Goal: Task Accomplishment & Management: Use online tool/utility

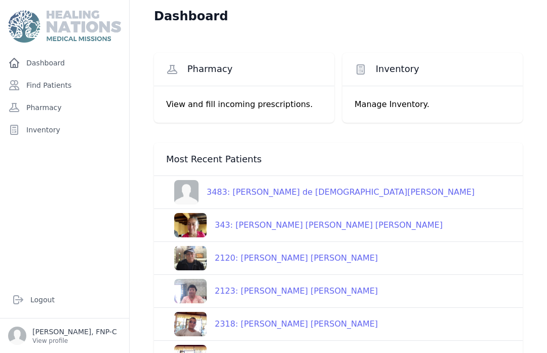
click at [63, 87] on link "Find Patients" at bounding box center [64, 85] width 121 height 20
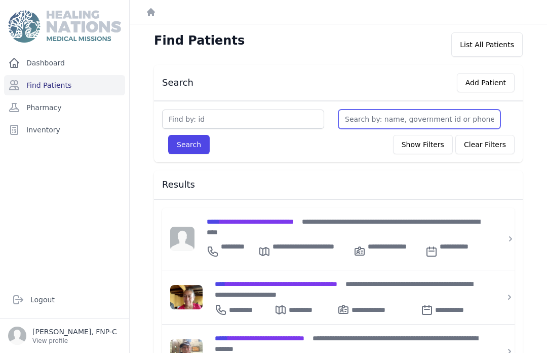
click at [395, 120] on input "text" at bounding box center [420, 118] width 162 height 19
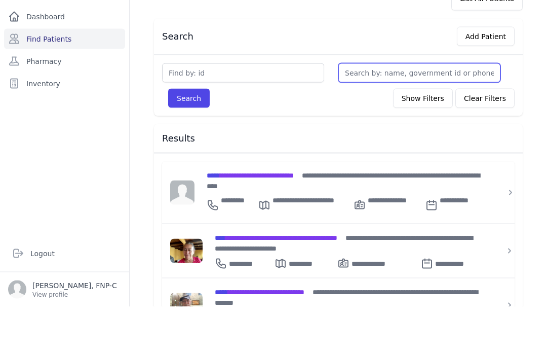
type input "R"
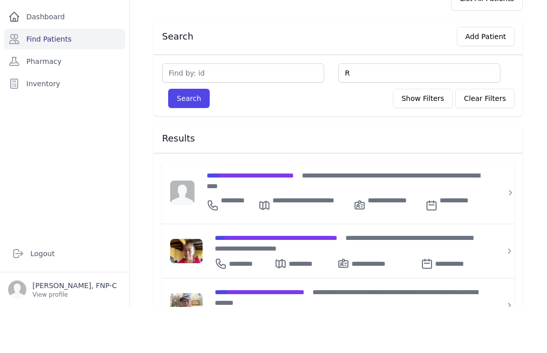
type input "Ro"
type input "Rob"
type input "Robi"
type input "Robin"
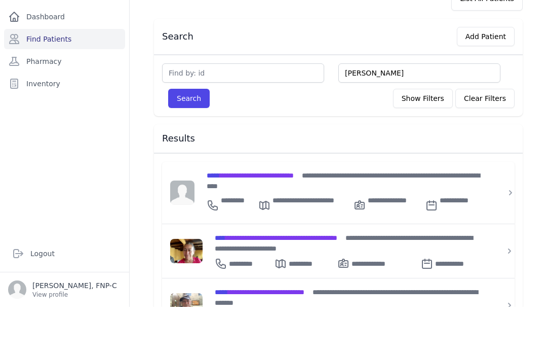
type input "Robin P"
type input "Robin Pu"
type input "Robin Pug"
type input "Robin Pugh"
click at [200, 135] on button "Search" at bounding box center [189, 144] width 42 height 19
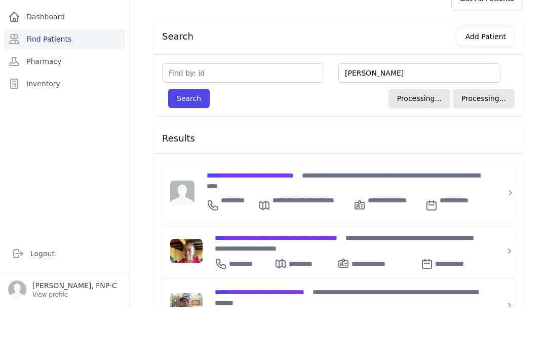
scroll to position [35, 0]
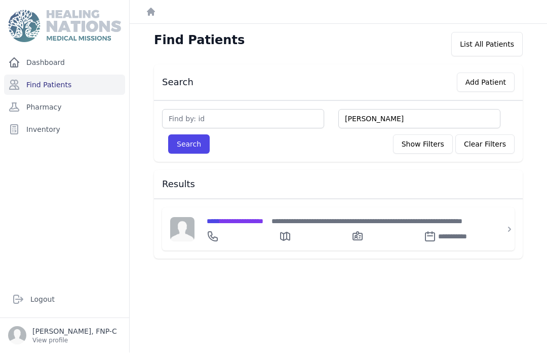
click at [264, 218] on span "**********" at bounding box center [235, 221] width 57 height 7
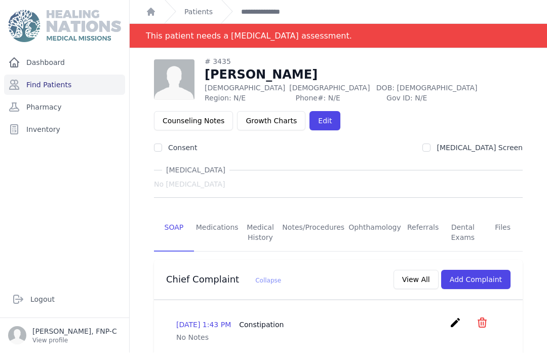
click at [230, 214] on link "Medications" at bounding box center [217, 233] width 47 height 38
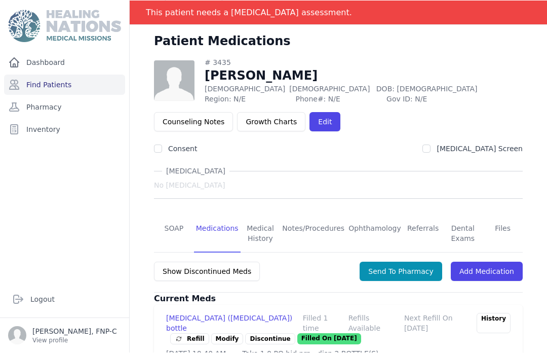
scroll to position [25, 0]
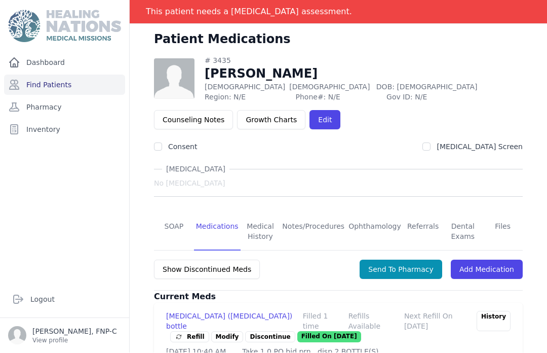
click at [502, 260] on link "Add Medication" at bounding box center [487, 269] width 72 height 19
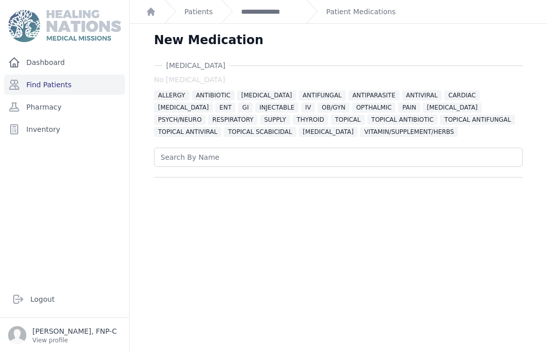
click at [398, 103] on span "PAIN" at bounding box center [409, 108] width 22 height 10
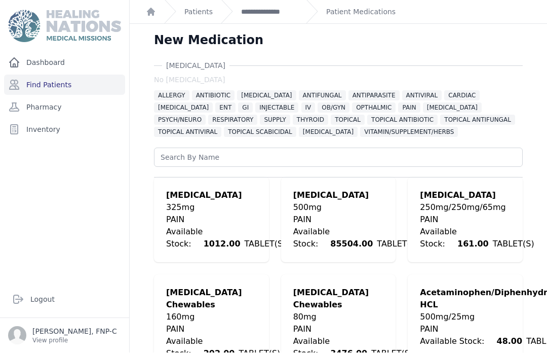
click at [356, 226] on div "Available Stock: 85504.00 TABLET(S)" at bounding box center [356, 238] width 126 height 24
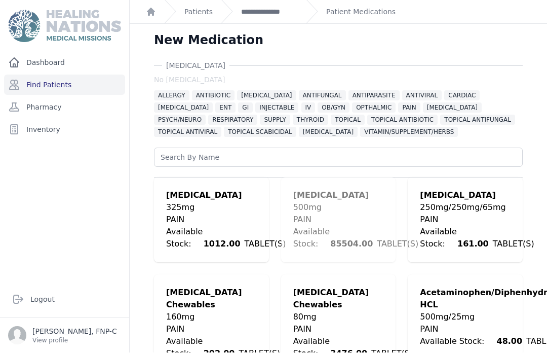
scroll to position [237, 0]
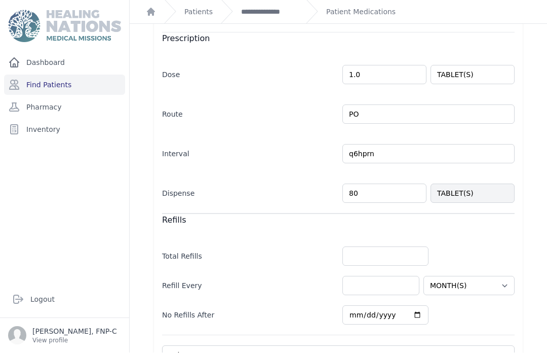
click at [367, 184] on input "80" at bounding box center [385, 193] width 84 height 19
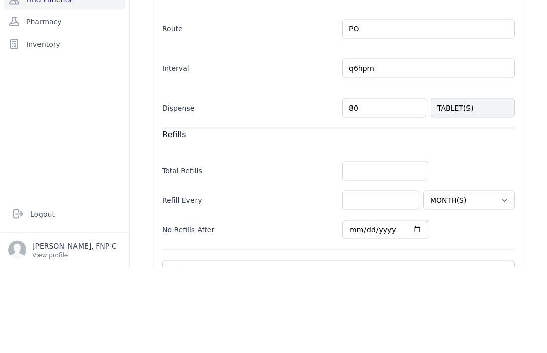
type input "8"
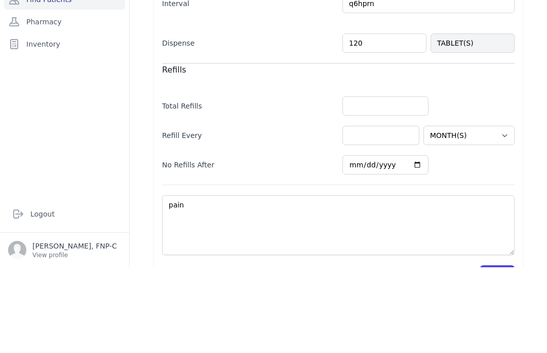
scroll to position [301, 0]
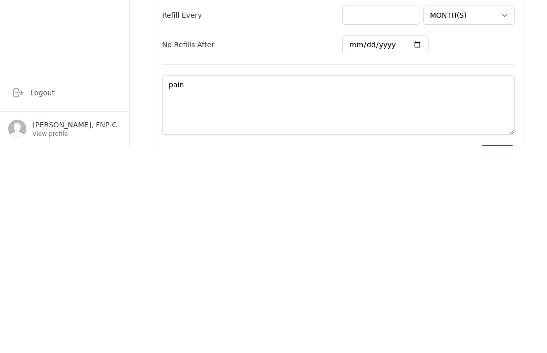
type input "120"
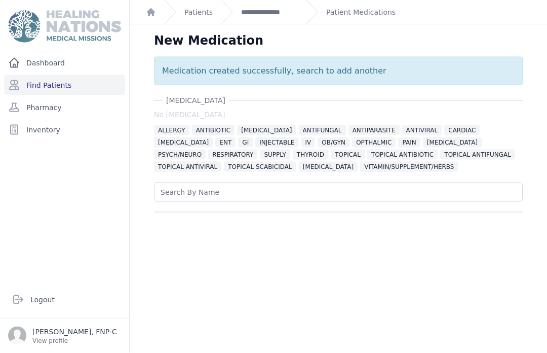
scroll to position [0, 0]
click at [289, 15] on link "**********" at bounding box center [269, 12] width 57 height 10
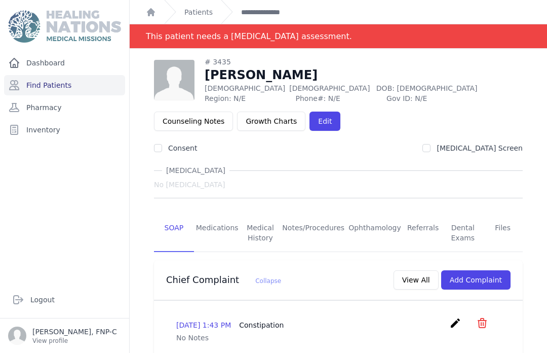
click at [223, 233] on link "Medications" at bounding box center [217, 233] width 47 height 38
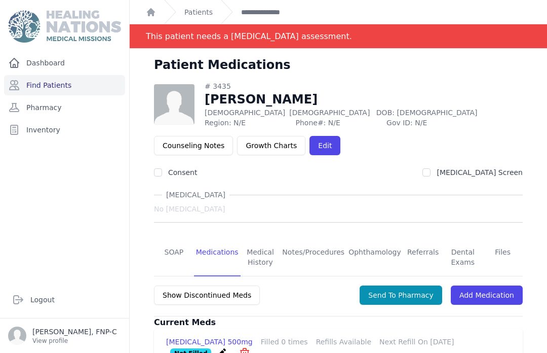
click at [415, 296] on button "Send To Pharmacy" at bounding box center [401, 294] width 83 height 19
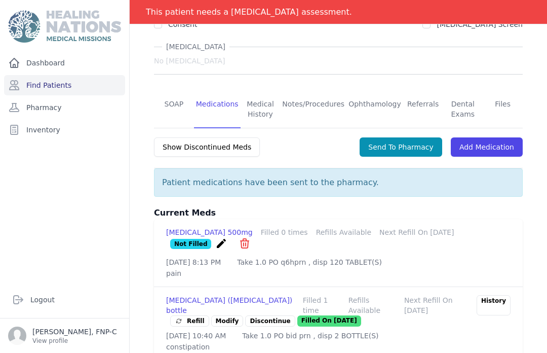
click at [175, 104] on link "SOAP" at bounding box center [174, 110] width 40 height 38
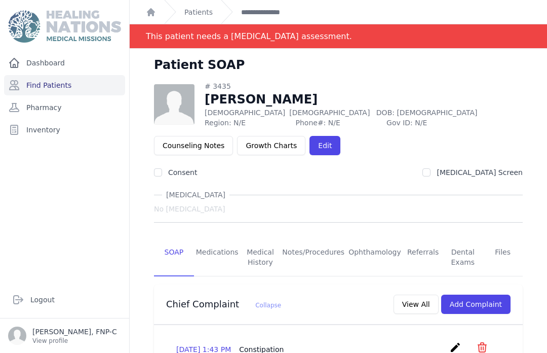
click at [65, 84] on link "Find Patients" at bounding box center [64, 85] width 121 height 20
